Goal: Information Seeking & Learning: Learn about a topic

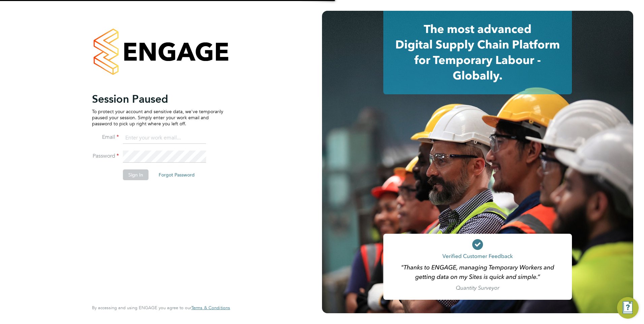
type input "Pallvi.Raghvani@ncclondon.ac.uk"
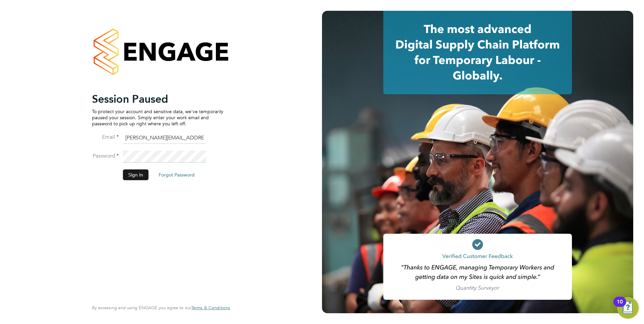
click at [144, 180] on button "Sign In" at bounding box center [136, 175] width 26 height 11
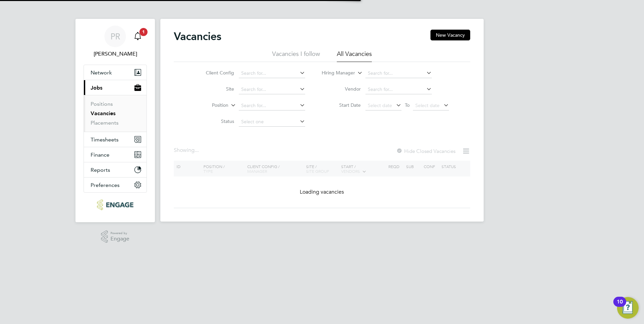
click at [142, 34] on span "1" at bounding box center [144, 32] width 8 height 8
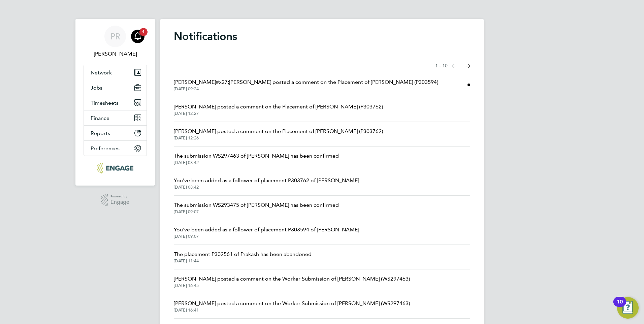
click at [305, 108] on span "Rufena Haque posted a comment on the Placement of John Lambert (P303762)" at bounding box center [278, 107] width 209 height 8
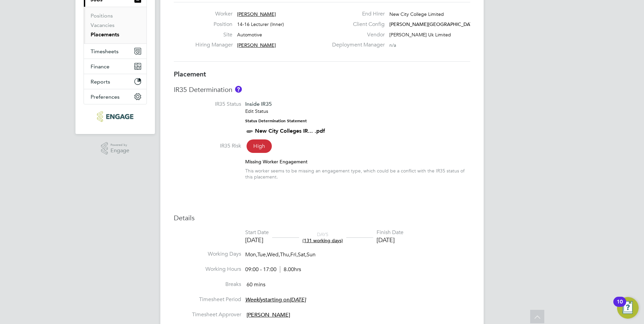
scroll to position [42, 0]
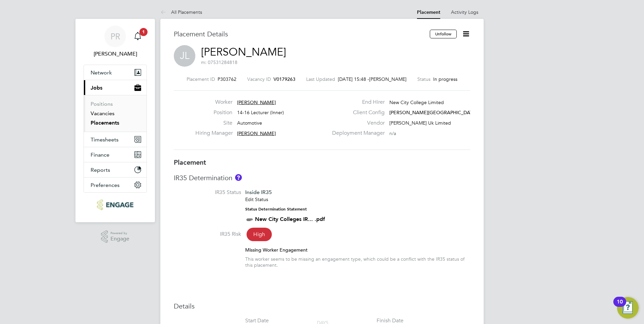
click at [104, 112] on link "Vacancies" at bounding box center [103, 113] width 24 height 6
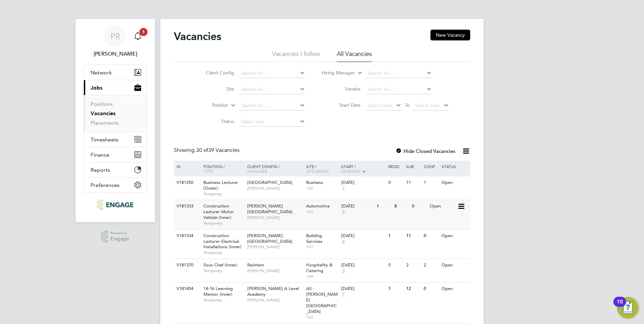
click at [259, 215] on span "Raj Ali" at bounding box center [275, 217] width 56 height 5
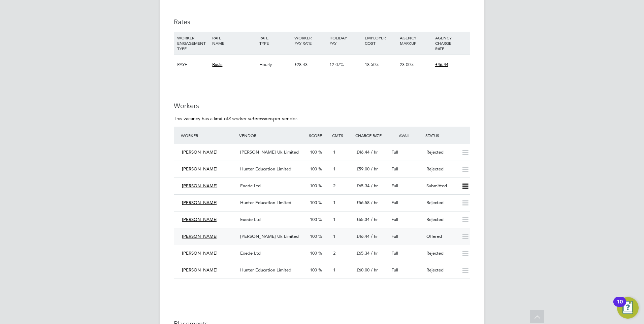
click at [271, 233] on div "[PERSON_NAME] Uk Limited" at bounding box center [273, 236] width 70 height 11
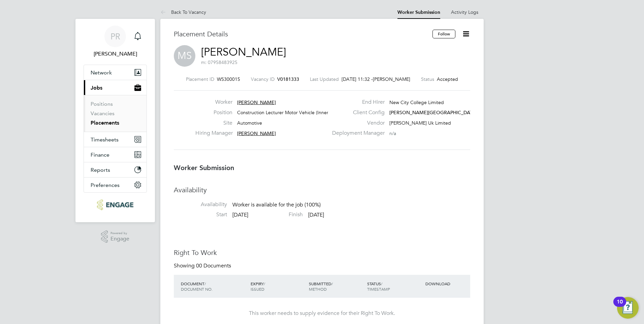
click at [467, 35] on icon at bounding box center [466, 34] width 8 height 8
click at [423, 86] on li "Followers" at bounding box center [438, 85] width 62 height 9
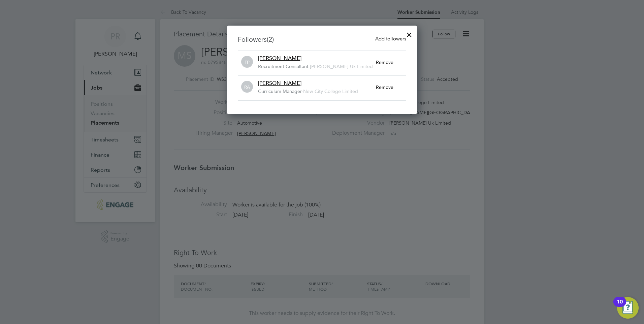
click at [405, 32] on div at bounding box center [409, 33] width 12 height 12
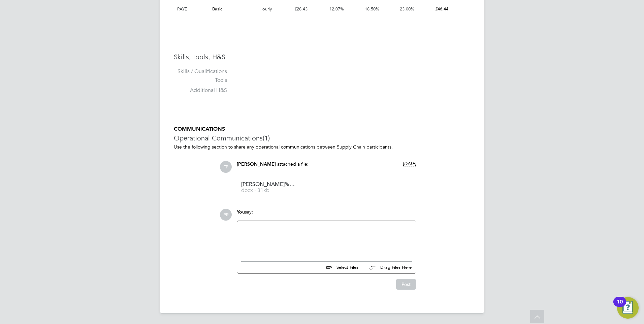
click at [275, 236] on div at bounding box center [326, 239] width 171 height 29
click at [408, 285] on button "Post" at bounding box center [406, 284] width 20 height 11
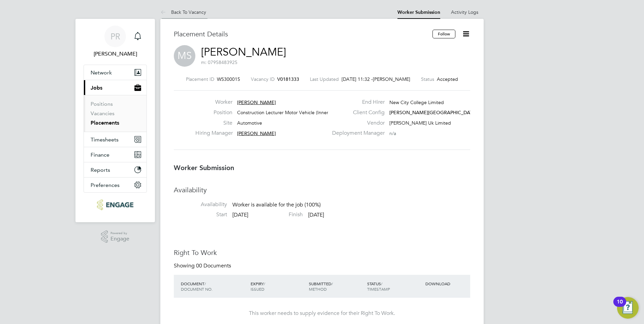
click at [192, 11] on link "Back To Vacancy" at bounding box center [183, 12] width 46 height 6
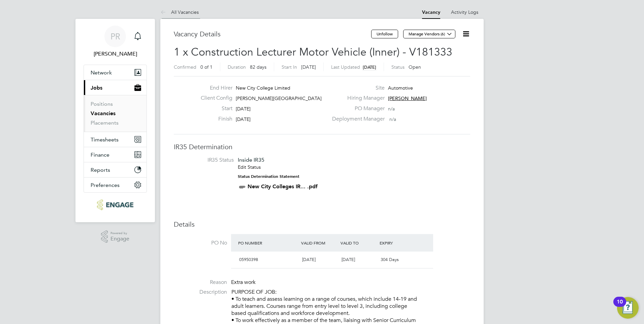
click at [183, 14] on link "All Vacancies" at bounding box center [179, 12] width 38 height 6
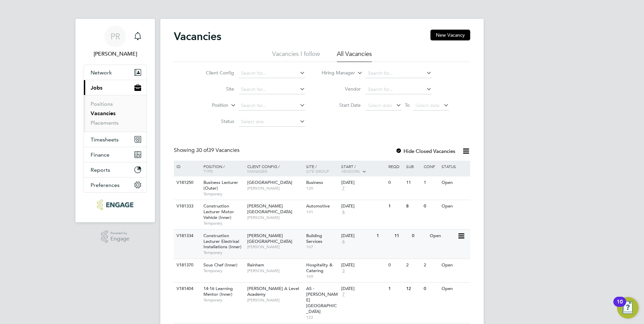
click at [269, 244] on span "[PERSON_NAME]" at bounding box center [275, 246] width 56 height 5
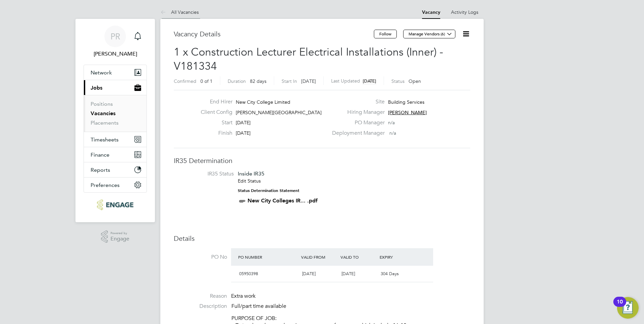
click at [167, 11] on icon at bounding box center [164, 12] width 8 height 8
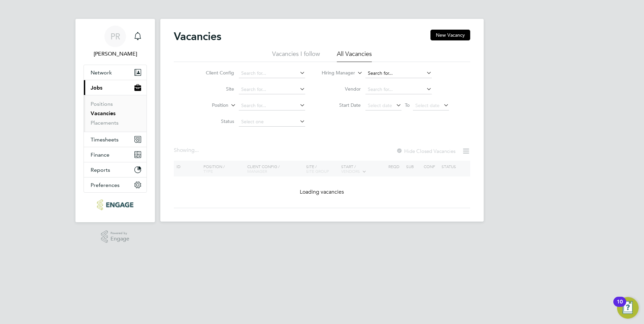
click at [381, 70] on input at bounding box center [399, 73] width 66 height 9
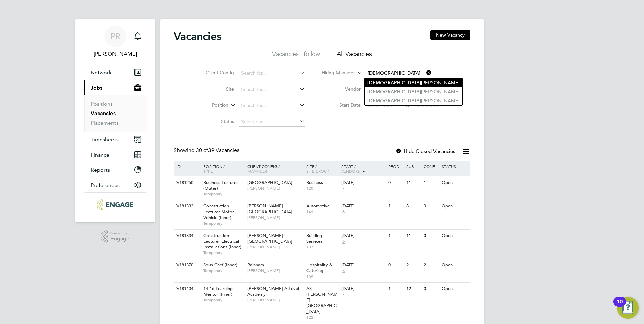
click at [385, 78] on li "Christ opher Taylor" at bounding box center [414, 82] width 98 height 9
type input "[PERSON_NAME]"
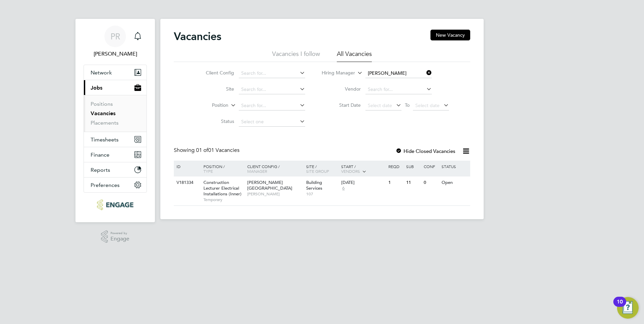
drag, startPoint x: 292, startPoint y: 190, endPoint x: 314, endPoint y: 143, distance: 51.6
click at [314, 143] on div "Vacancies New Vacancy Vacancies I follow All Vacancies Client Config Site Posit…" at bounding box center [322, 118] width 297 height 176
click at [107, 116] on link "Vacancies" at bounding box center [103, 113] width 25 height 6
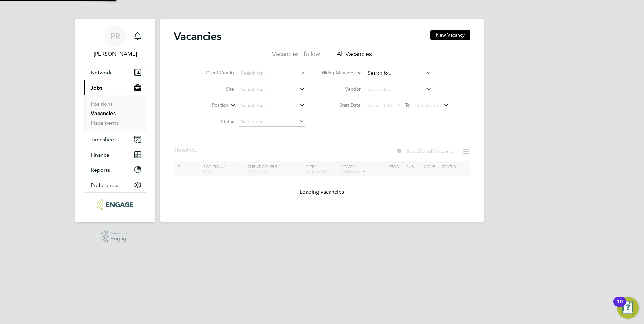
click at [375, 72] on input at bounding box center [399, 73] width 66 height 9
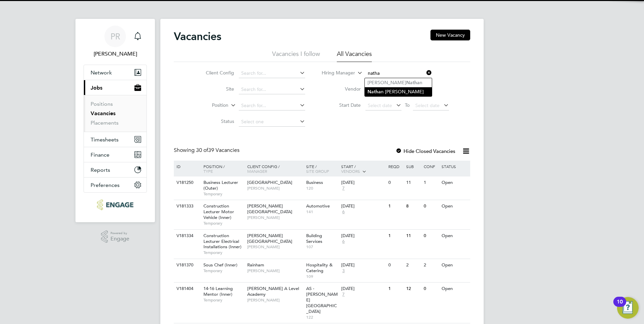
click at [383, 89] on li "Natha n Morris" at bounding box center [398, 91] width 67 height 9
type input "Nathan Morris"
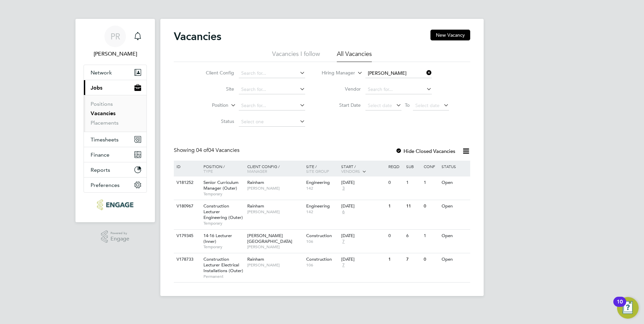
click at [341, 125] on div "Client Config Site Position Status Hiring Manager Nathan Morris Vendor Start Da…" at bounding box center [322, 96] width 297 height 68
click at [97, 109] on li "Positions" at bounding box center [116, 105] width 51 height 9
click at [99, 111] on link "Vacancies" at bounding box center [103, 113] width 25 height 6
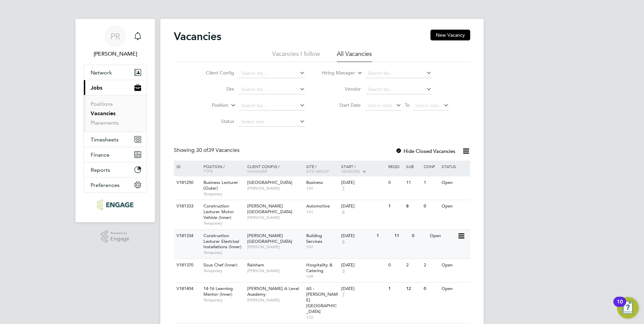
click at [266, 244] on span "[PERSON_NAME]" at bounding box center [275, 246] width 56 height 5
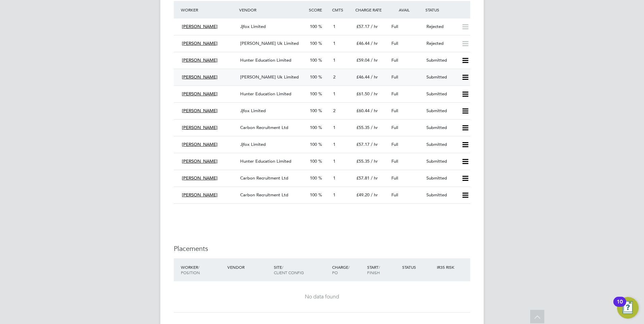
click at [424, 76] on div "Submitted" at bounding box center [441, 77] width 35 height 11
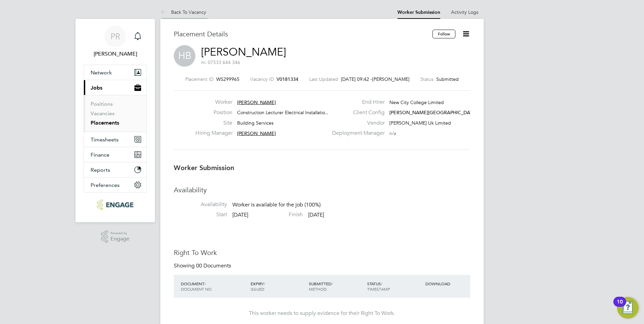
click at [175, 11] on link "Back To Vacancy" at bounding box center [183, 12] width 46 height 6
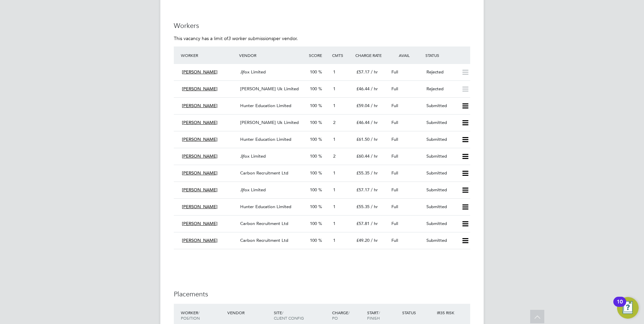
scroll to position [1263, 0]
